Goal: Transaction & Acquisition: Purchase product/service

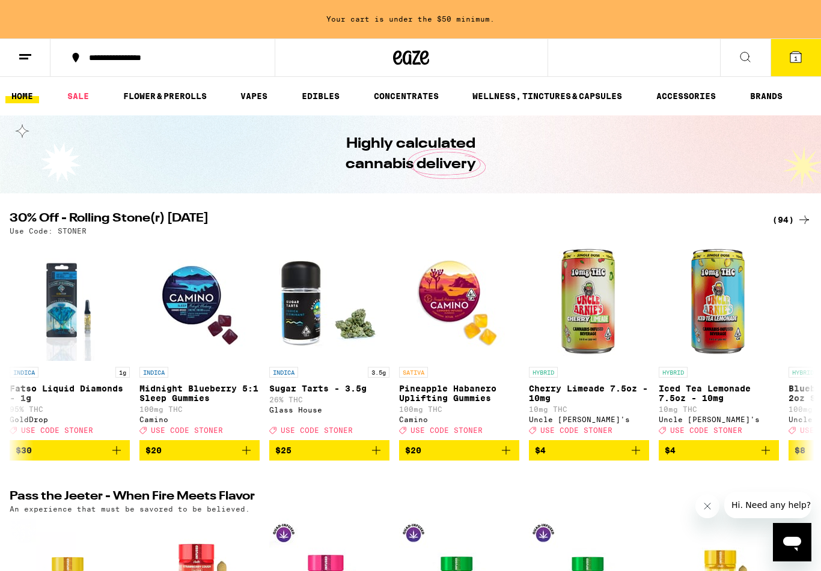
click at [799, 52] on icon at bounding box center [795, 57] width 11 height 11
click at [799, 50] on icon at bounding box center [795, 57] width 14 height 14
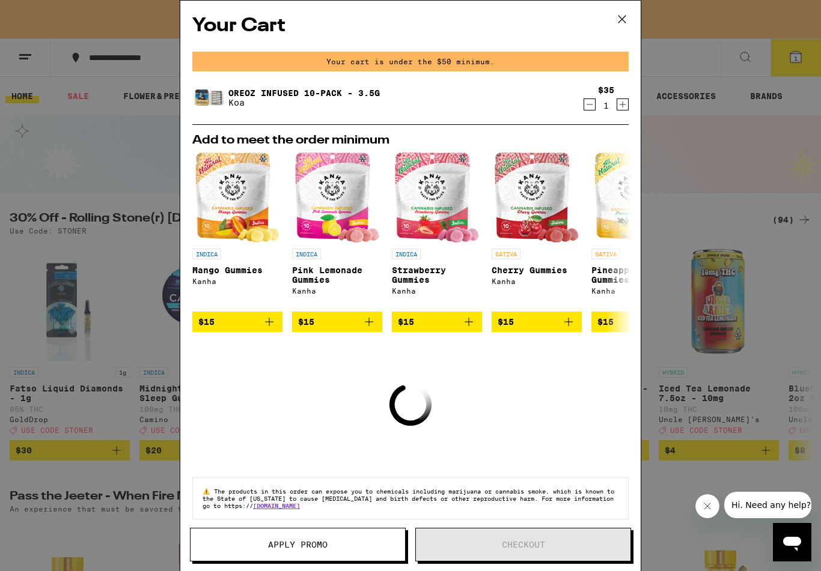
click at [621, 13] on icon at bounding box center [622, 19] width 18 height 18
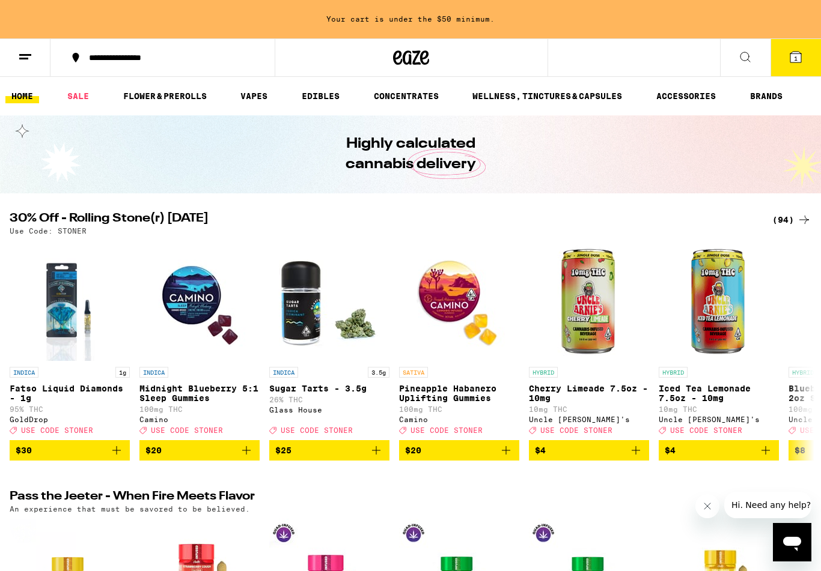
click at [25, 50] on icon at bounding box center [25, 57] width 14 height 14
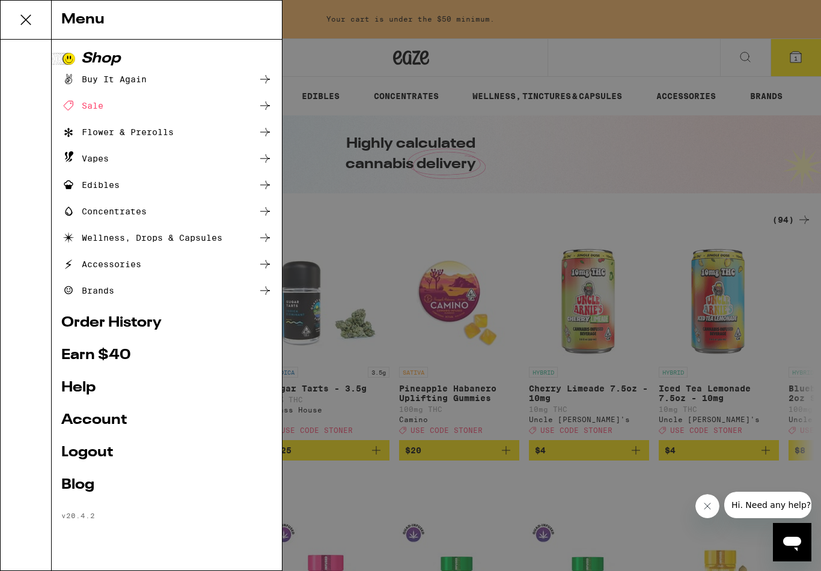
click at [167, 127] on div "Flower & Prerolls" at bounding box center [117, 132] width 112 height 14
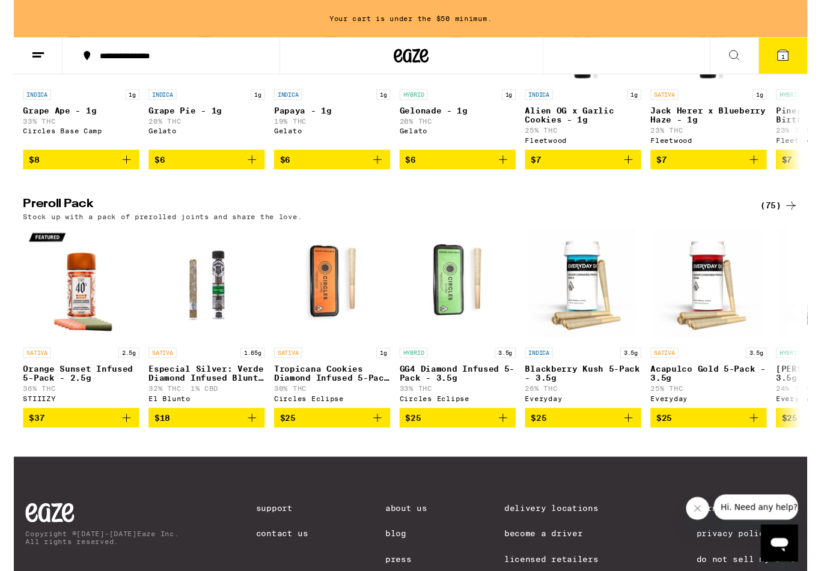
scroll to position [801, 0]
click at [791, 220] on div "(75)" at bounding box center [791, 213] width 39 height 14
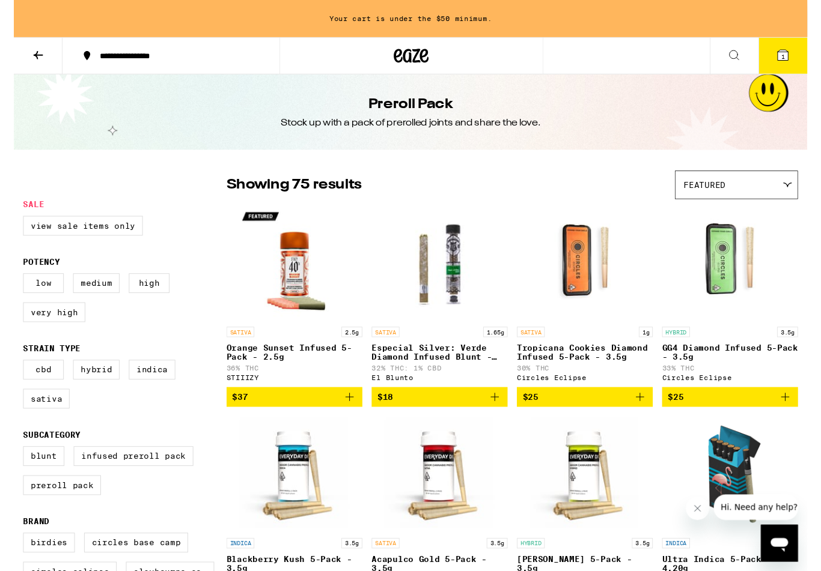
click at [142, 383] on label "Indica" at bounding box center [143, 382] width 48 height 20
click at [13, 375] on input "Indica" at bounding box center [12, 374] width 1 height 1
checkbox input "true"
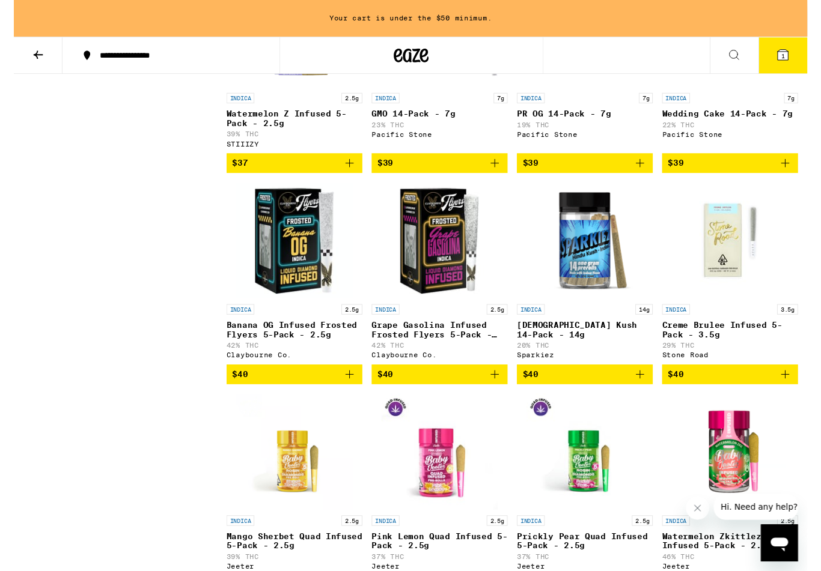
scroll to position [680, 0]
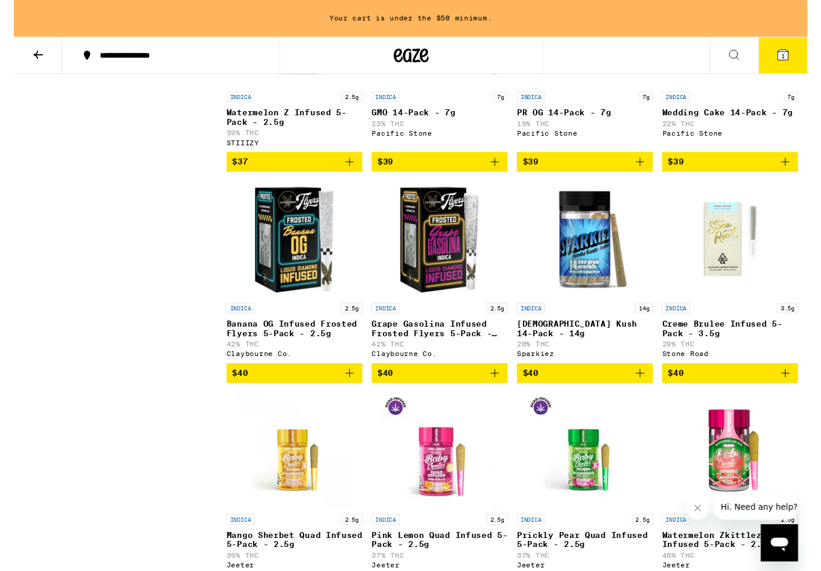
click at [349, 394] on icon "Add to bag" at bounding box center [347, 387] width 14 height 14
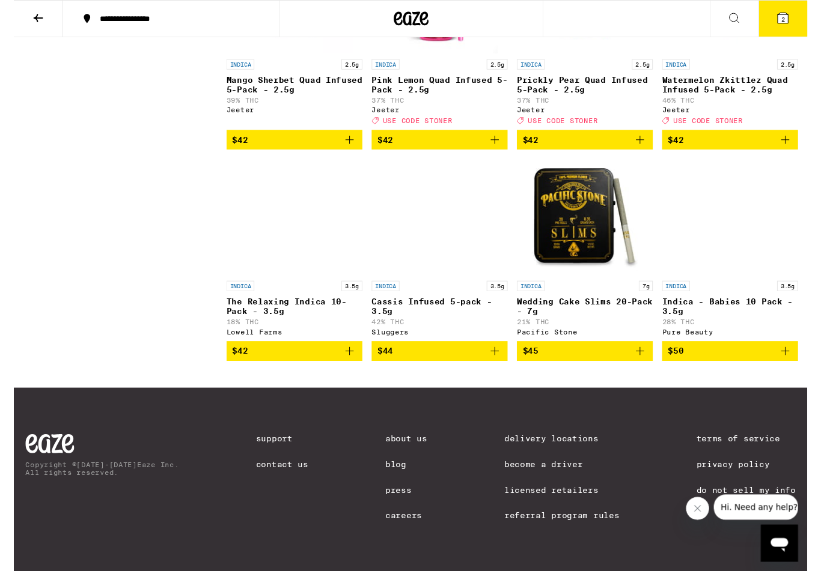
scroll to position [1170, 0]
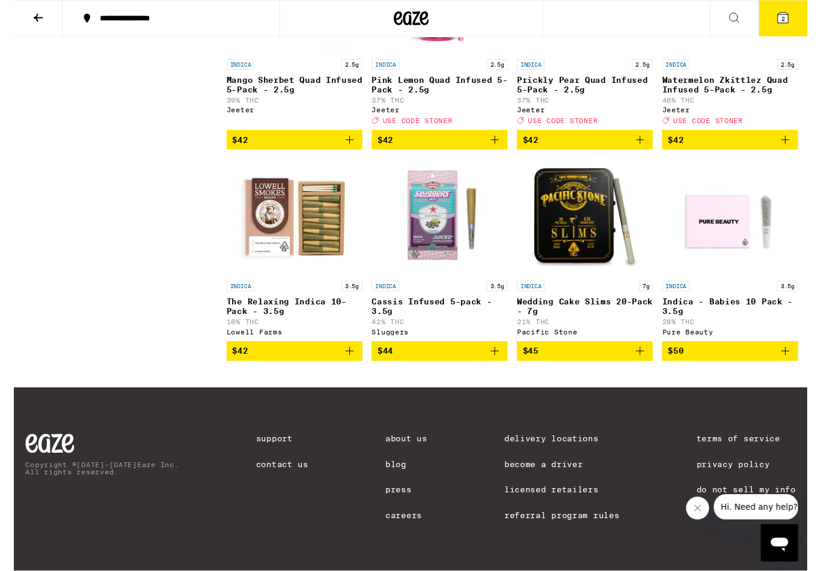
click at [495, 356] on icon "Add to bag" at bounding box center [497, 363] width 14 height 14
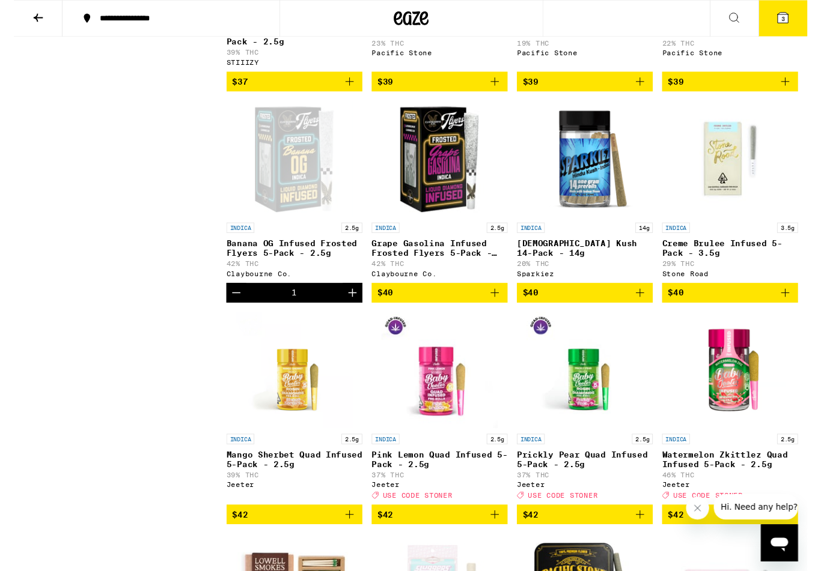
scroll to position [726, 0]
click at [649, 310] on icon "Add to bag" at bounding box center [647, 303] width 14 height 14
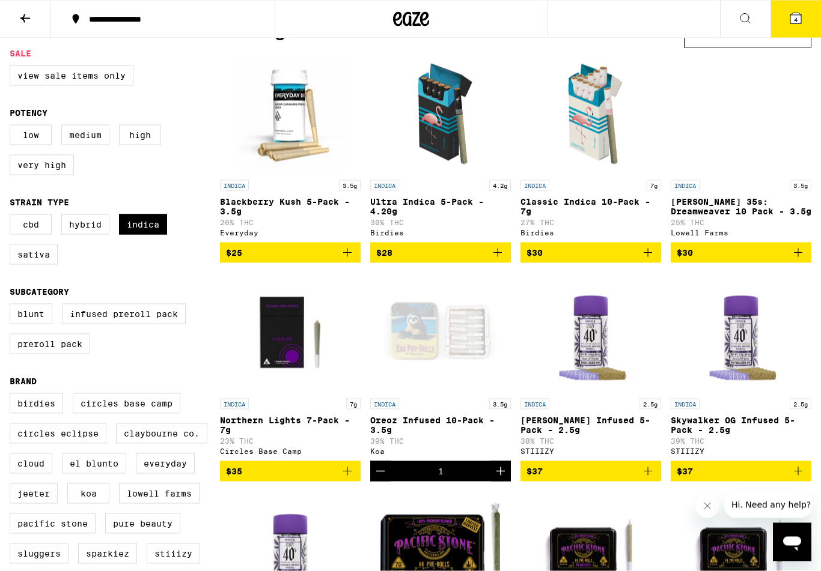
scroll to position [0, 0]
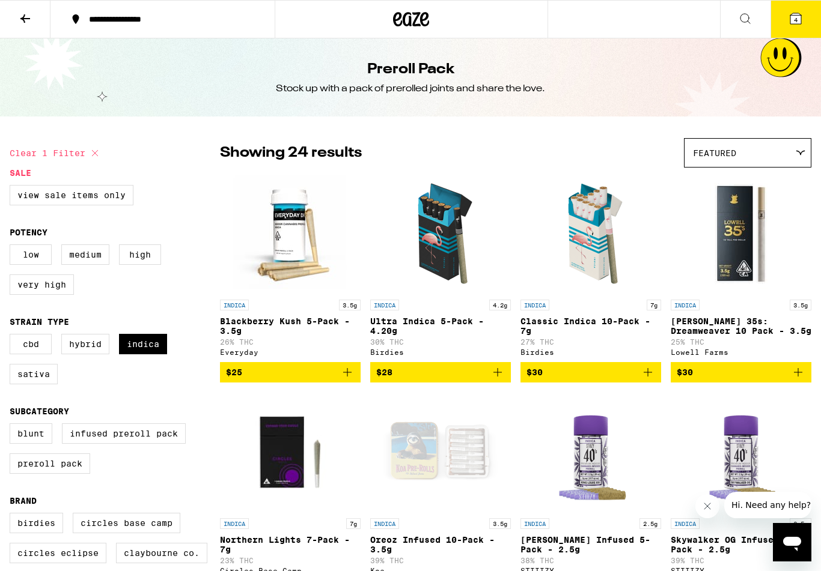
click at [22, 13] on icon at bounding box center [25, 18] width 14 height 14
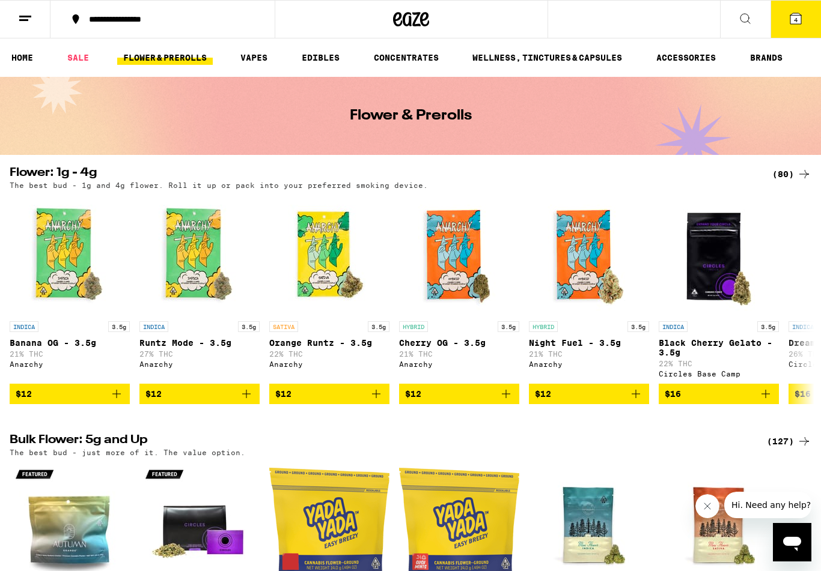
click at [25, 18] on icon at bounding box center [25, 18] width 14 height 14
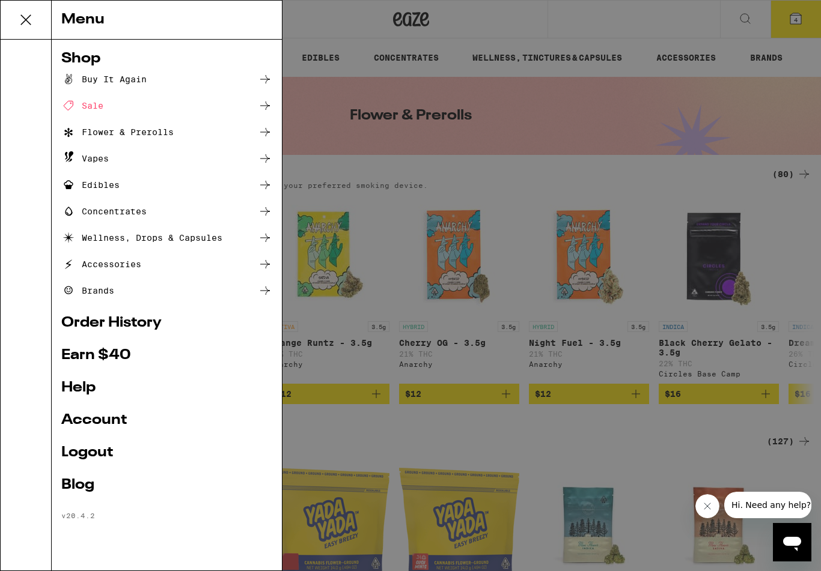
click at [100, 156] on div "Vapes" at bounding box center [84, 158] width 47 height 14
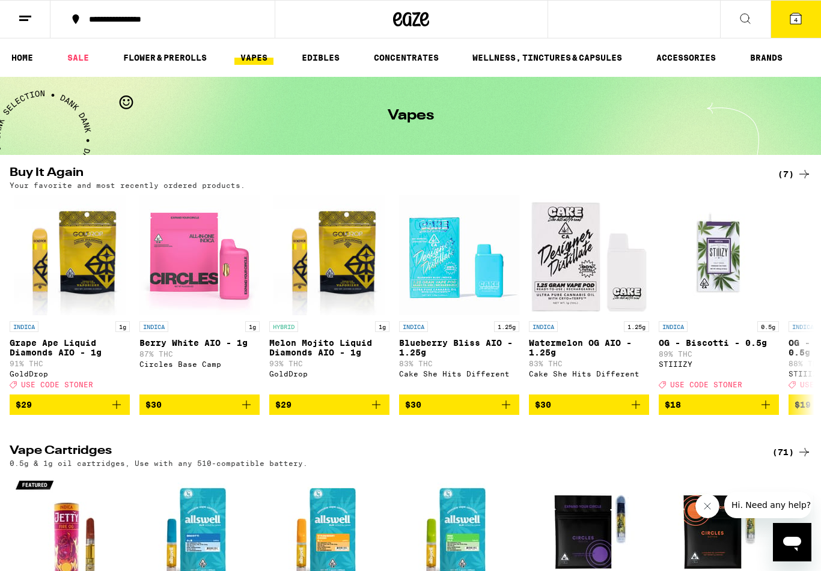
click at [117, 412] on icon "Add to bag" at bounding box center [116, 405] width 14 height 14
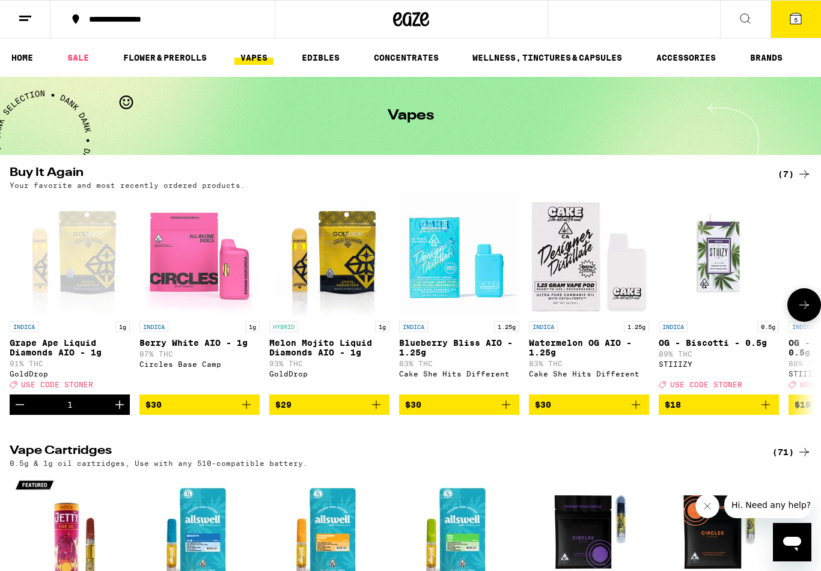
click at [795, 11] on icon at bounding box center [795, 18] width 14 height 14
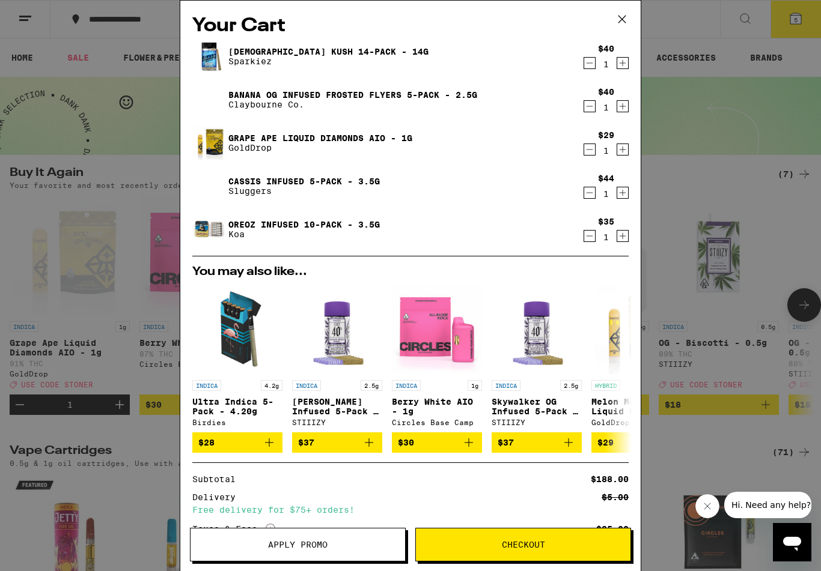
click at [514, 545] on span "Checkout" at bounding box center [523, 545] width 43 height 8
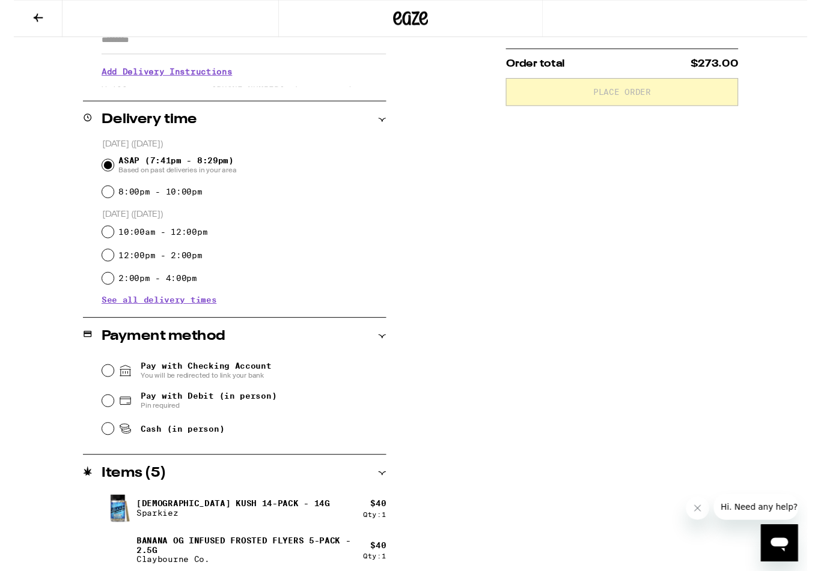
scroll to position [235, 0]
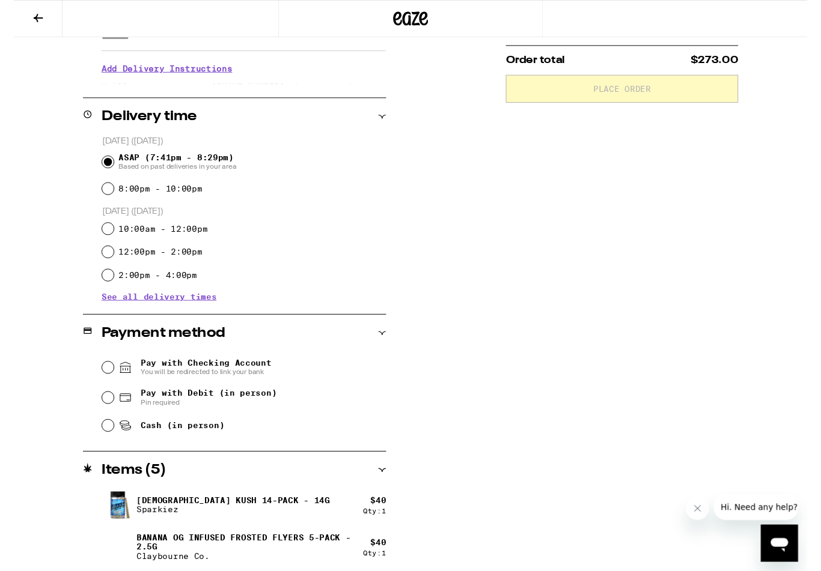
click at [99, 409] on input "Pay with Debit (in person) Pin required" at bounding box center [97, 411] width 12 height 12
radio input "true"
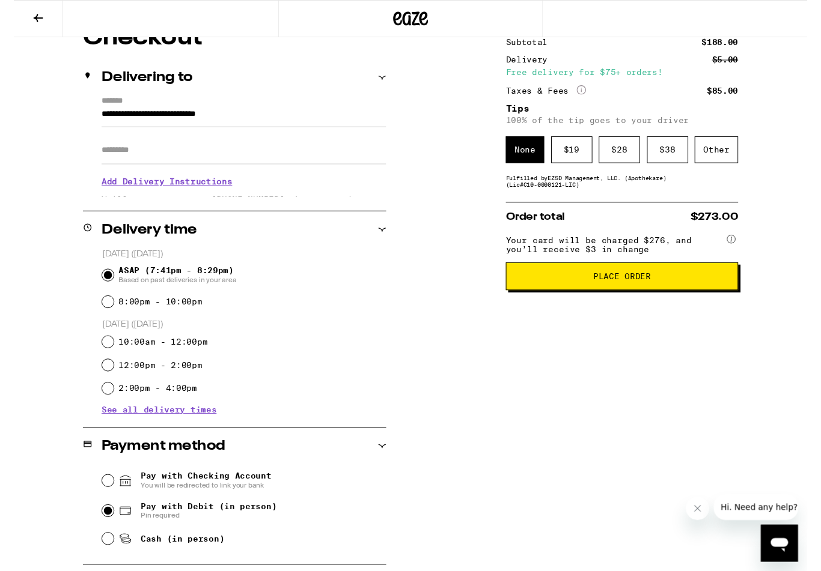
scroll to position [115, 0]
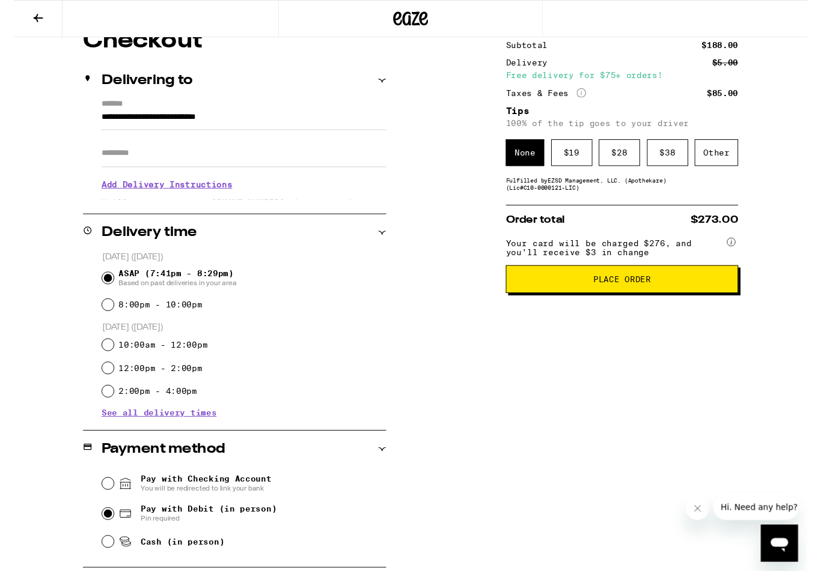
click at [724, 159] on div "Other" at bounding box center [726, 158] width 45 height 28
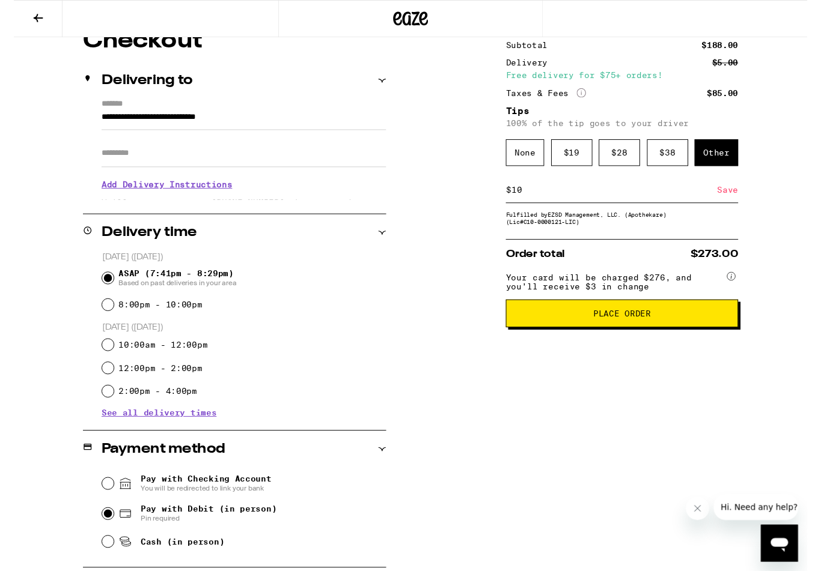
type input "10"
click at [738, 200] on div "Save" at bounding box center [738, 196] width 22 height 26
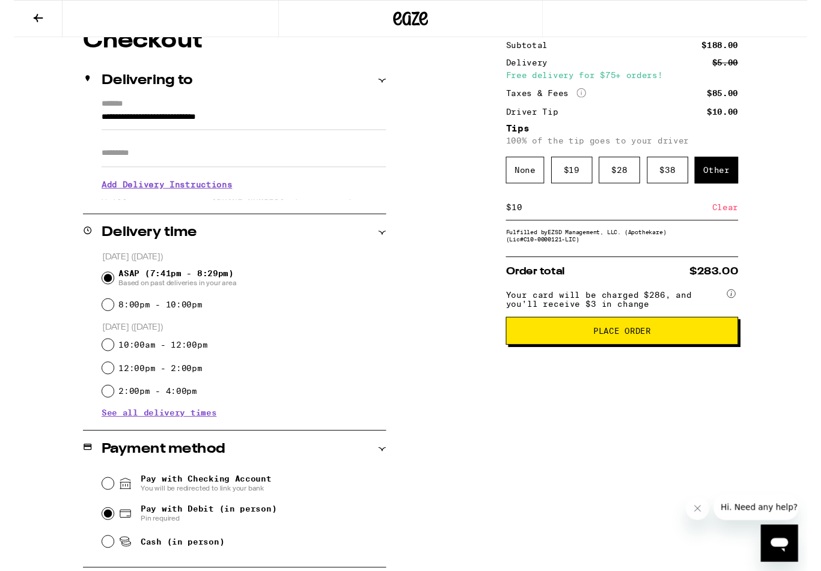
click at [630, 347] on span "Place Order" at bounding box center [628, 342] width 59 height 8
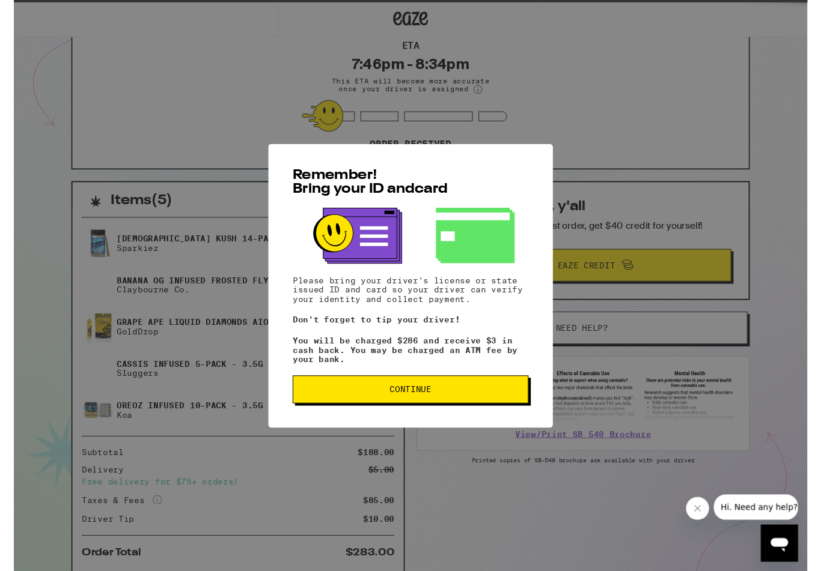
scroll to position [1, 0]
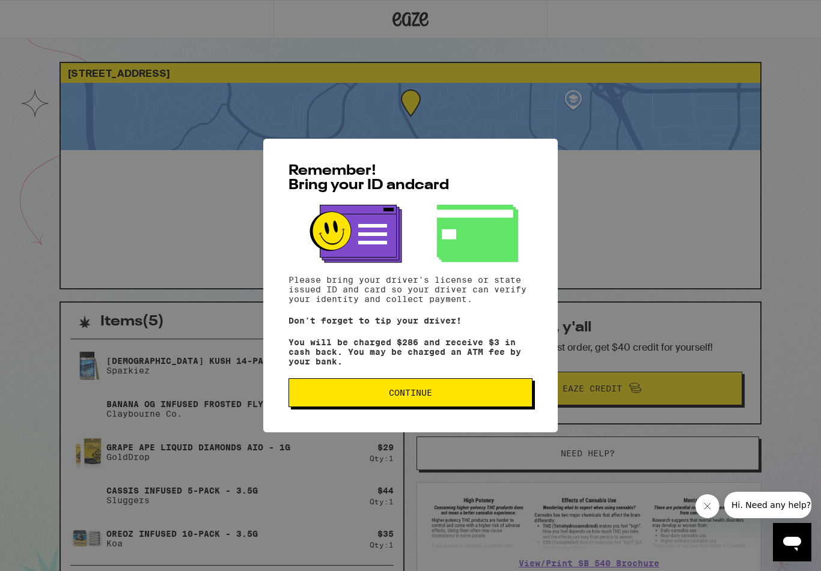
click at [417, 395] on span "Continue" at bounding box center [410, 393] width 43 height 8
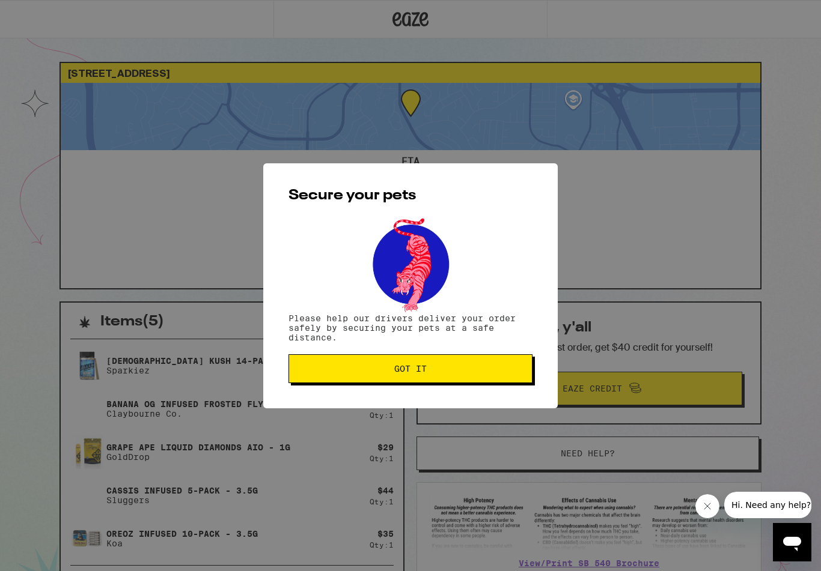
click at [427, 368] on span "Got it" at bounding box center [410, 369] width 223 height 8
